Goal: Task Accomplishment & Management: Manage account settings

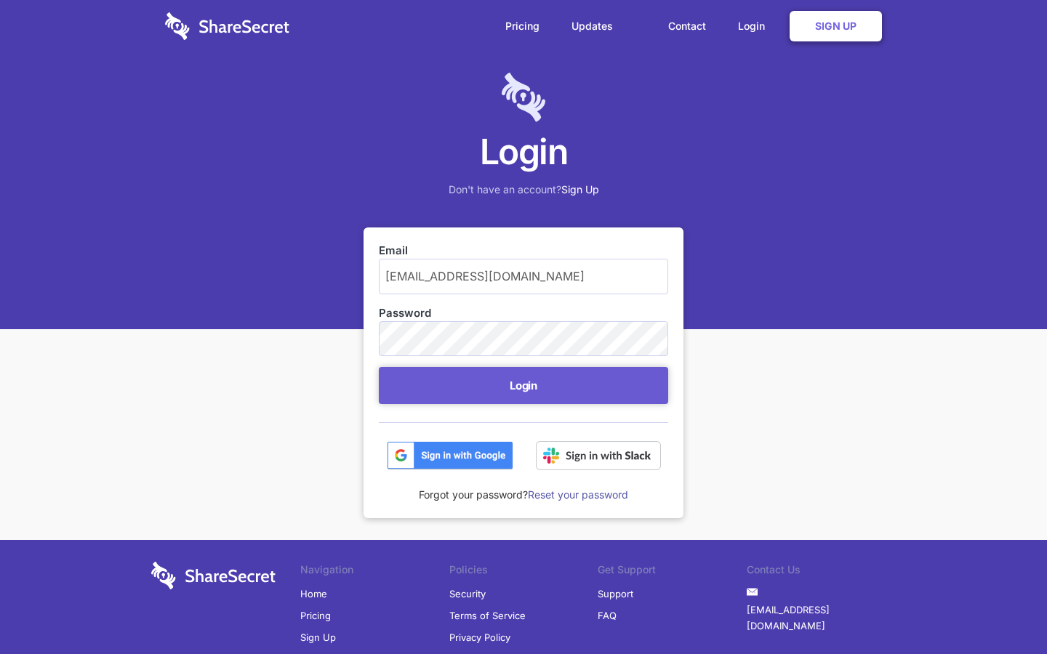
scroll to position [12, 0]
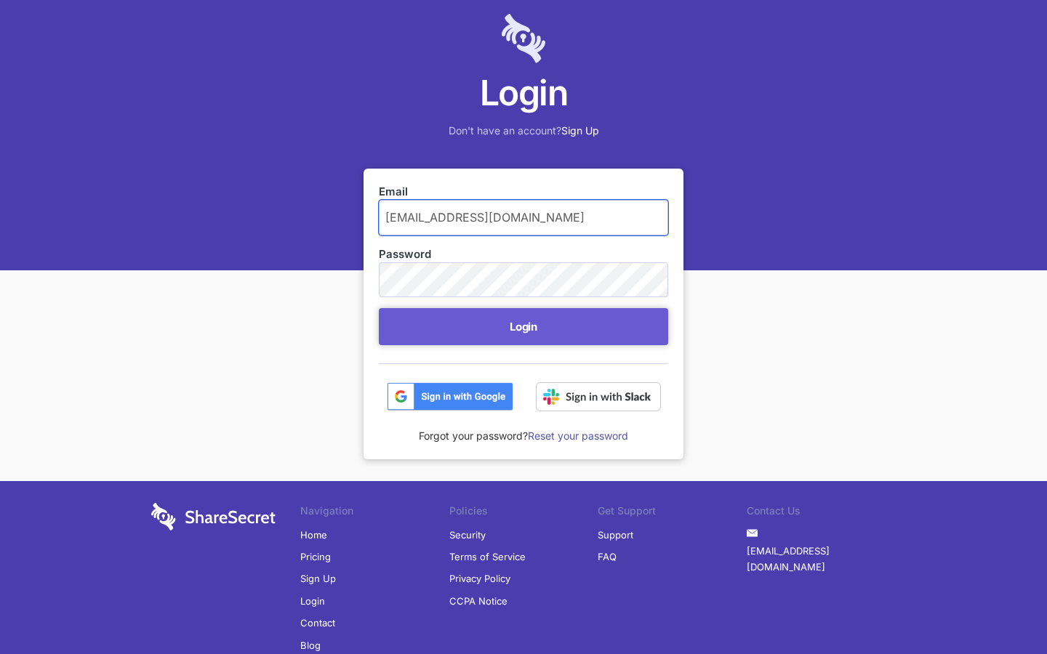
click at [523, 217] on input "brandonfarmer75@outlook.com" at bounding box center [523, 217] width 289 height 35
type input "k.com"
type input "keithbarrows88@aol.com"
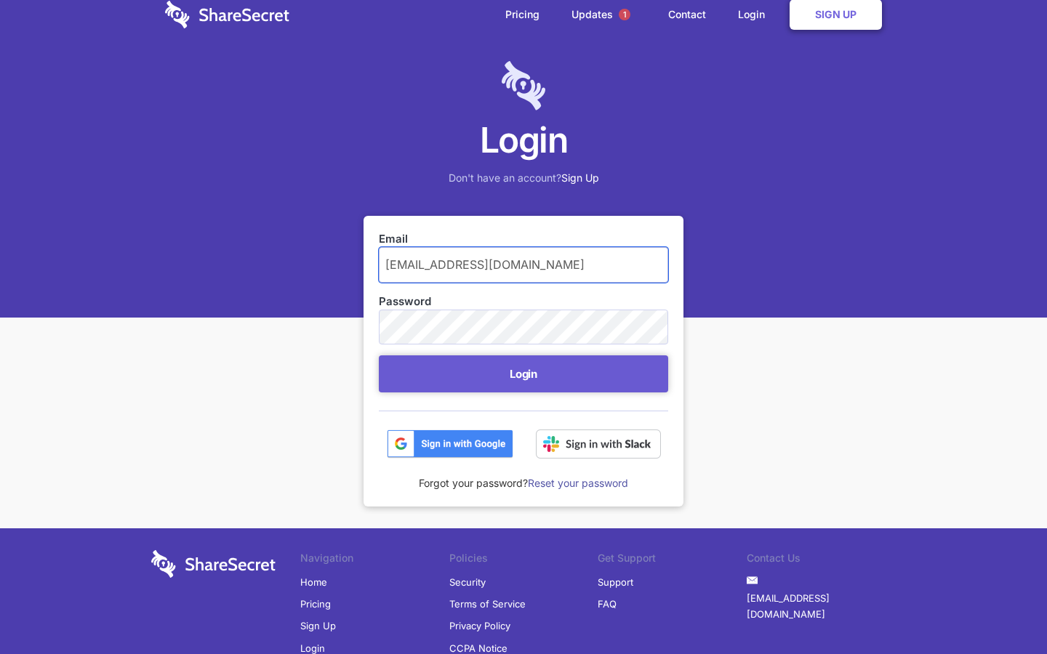
click at [379, 355] on button "Login" at bounding box center [523, 373] width 289 height 37
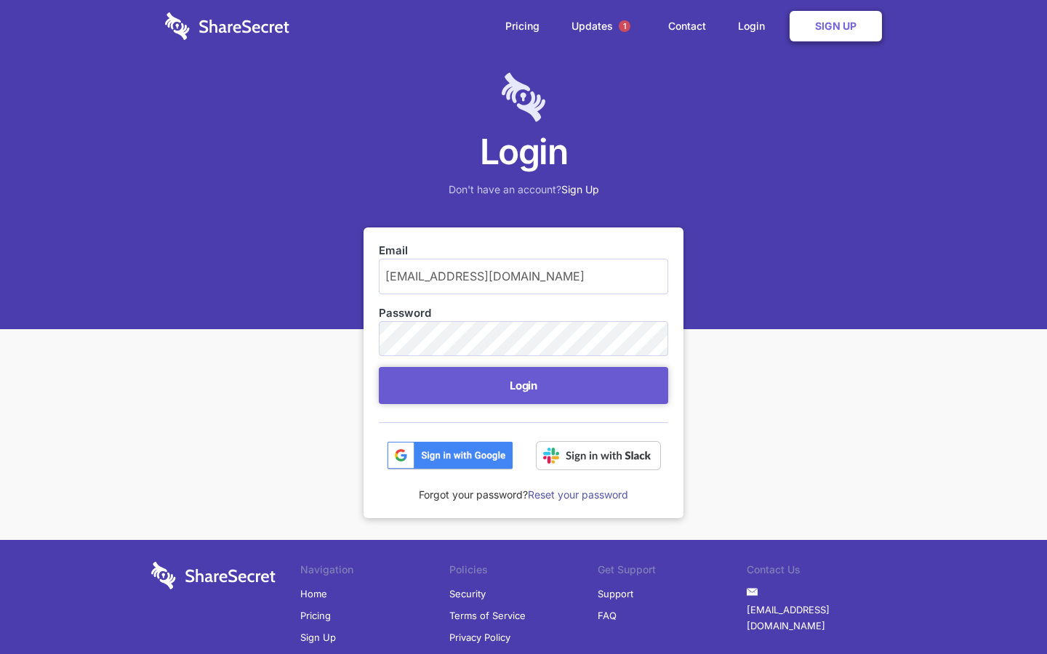
scroll to position [59, 0]
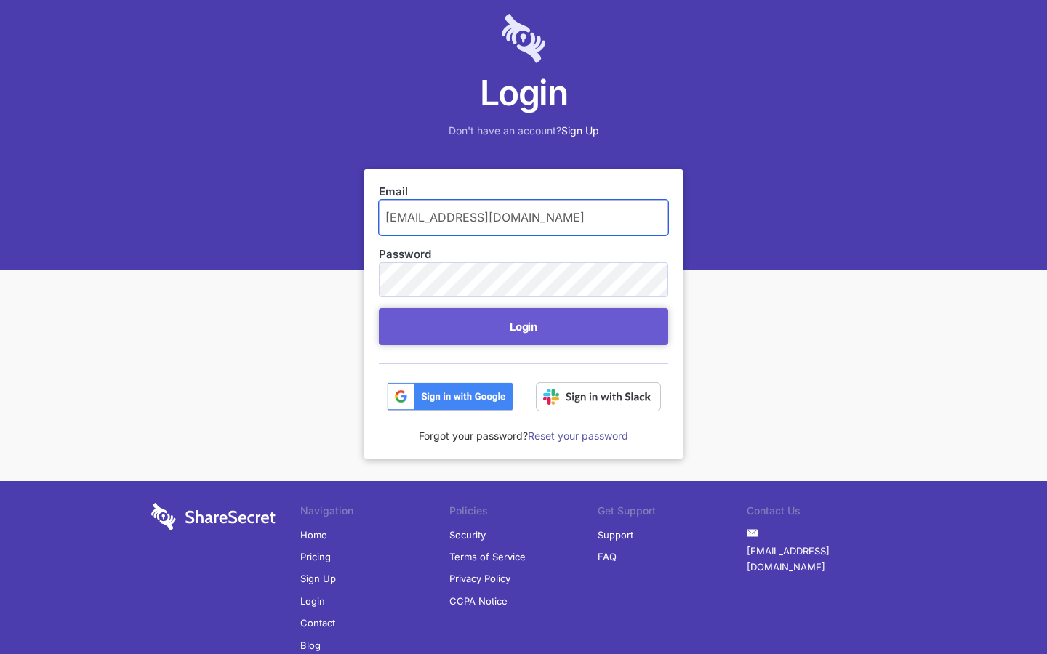
click at [523, 217] on input "keithbarrows88@aol.com" at bounding box center [523, 217] width 289 height 35
type input "k"
type input "[PERSON_NAME][EMAIL_ADDRESS][PERSON_NAME][DOMAIN_NAME]"
click at [379, 308] on button "Login" at bounding box center [523, 326] width 289 height 37
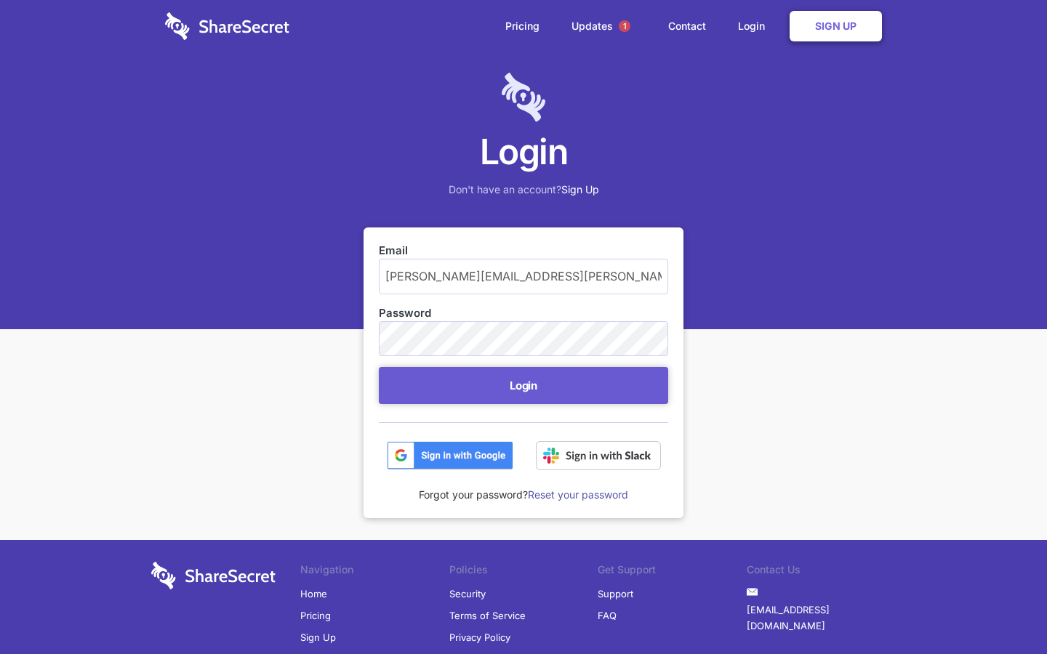
scroll to position [59, 0]
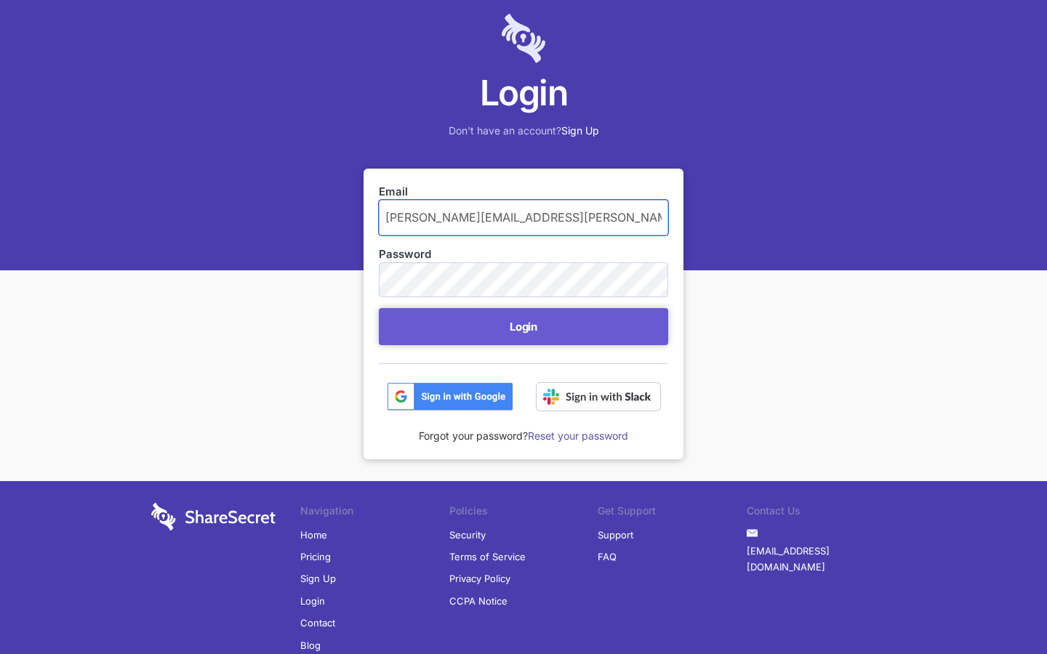
click at [523, 217] on input "[PERSON_NAME][EMAIL_ADDRESS][PERSON_NAME][DOMAIN_NAME]" at bounding box center [523, 217] width 289 height 35
type input "[DOMAIN_NAME]"
type input "[PERSON_NAME][EMAIL_ADDRESS][PERSON_NAME][DOMAIN_NAME]"
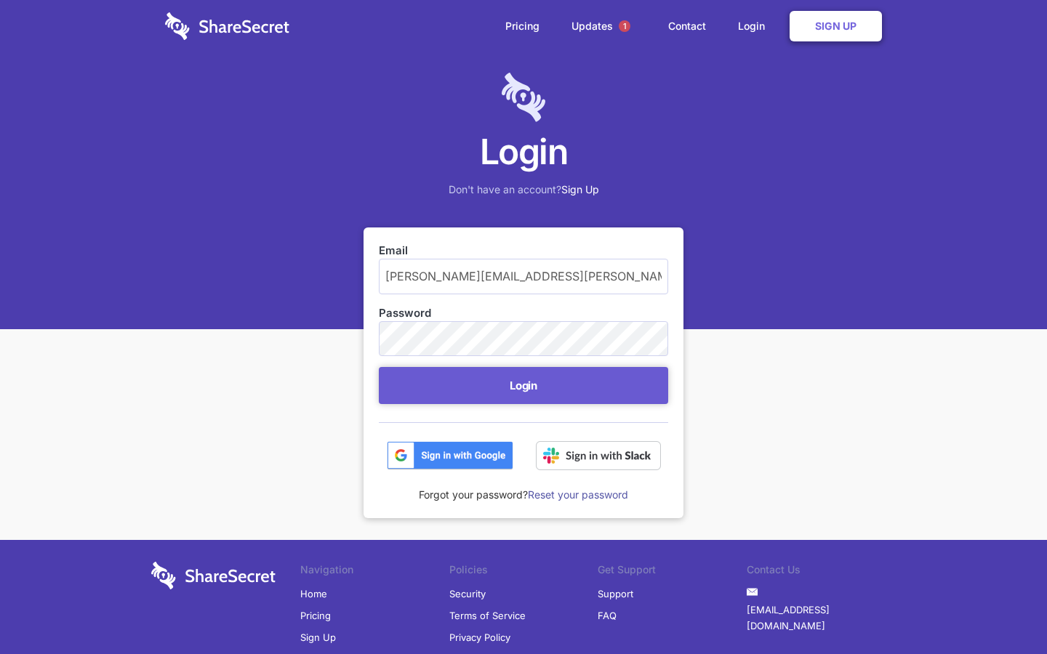
scroll to position [59, 0]
